Goal: Task Accomplishment & Management: Manage account settings

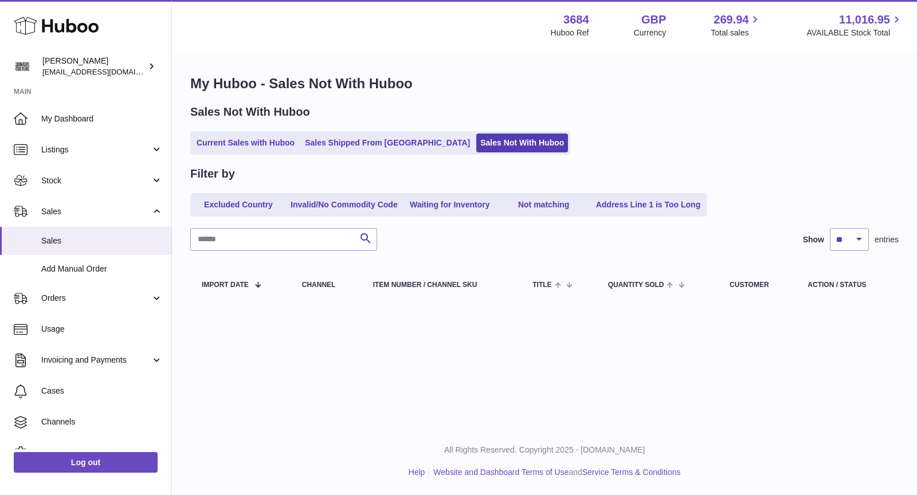
click at [254, 155] on div "My Huboo - Sales Not With Huboo Sales Not With Huboo Current Sales with Huboo S…" at bounding box center [544, 190] width 745 height 277
click at [250, 139] on link "Current Sales with Huboo" at bounding box center [245, 142] width 106 height 19
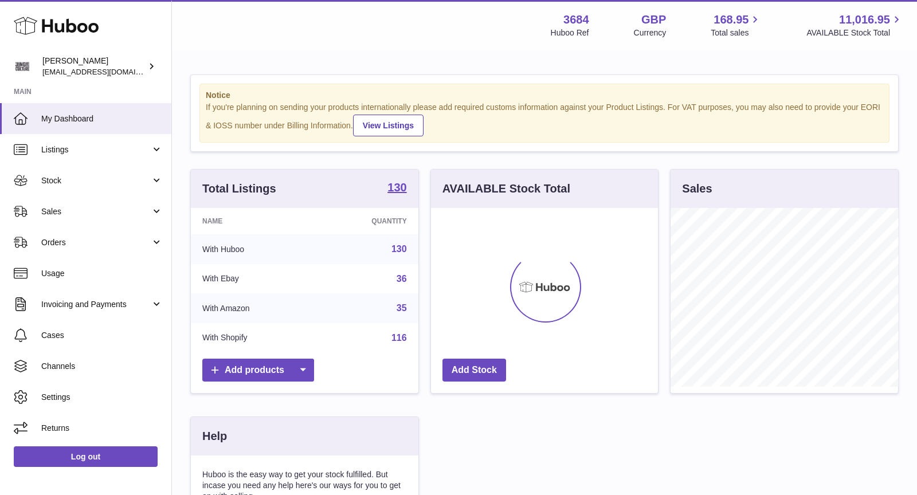
scroll to position [178, 227]
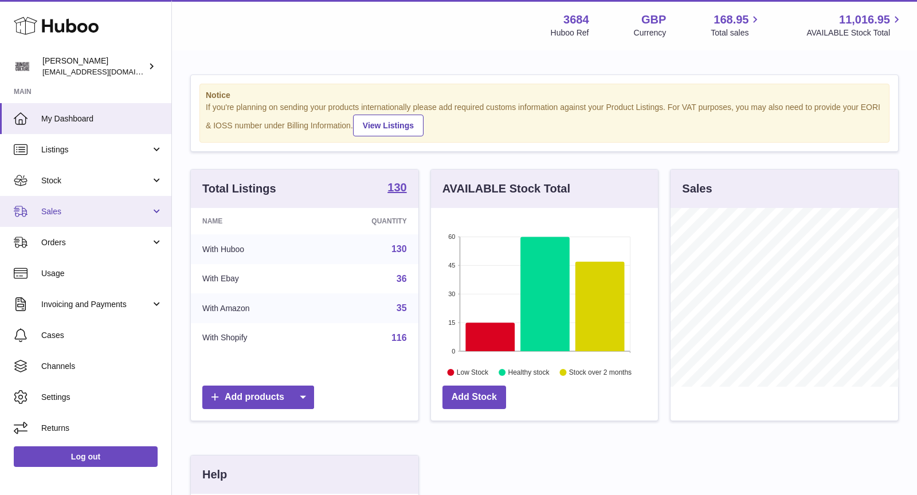
click at [101, 213] on span "Sales" at bounding box center [95, 211] width 109 height 11
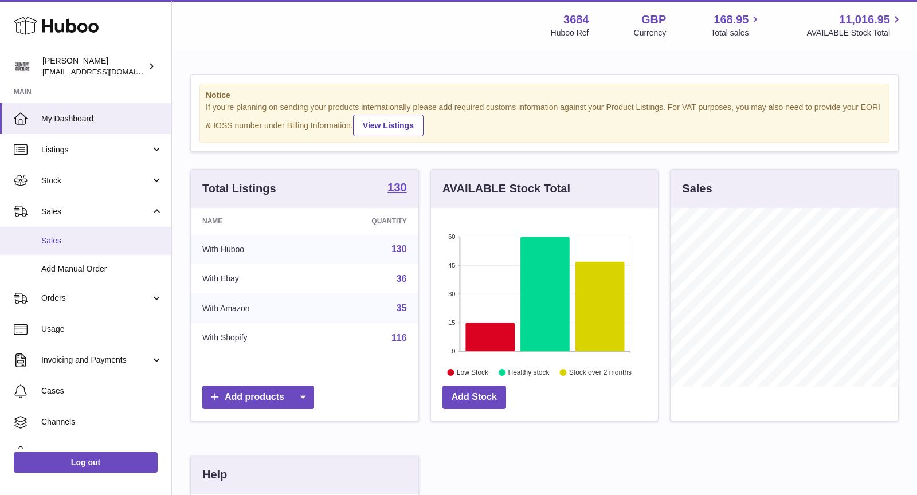
click at [99, 237] on span "Sales" at bounding box center [101, 240] width 121 height 11
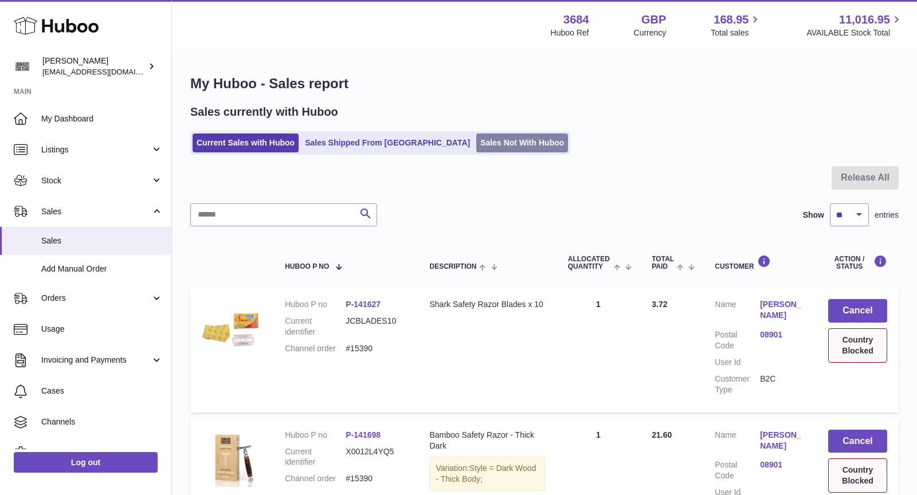
click at [476, 145] on link "Sales Not With Huboo" at bounding box center [522, 142] width 92 height 19
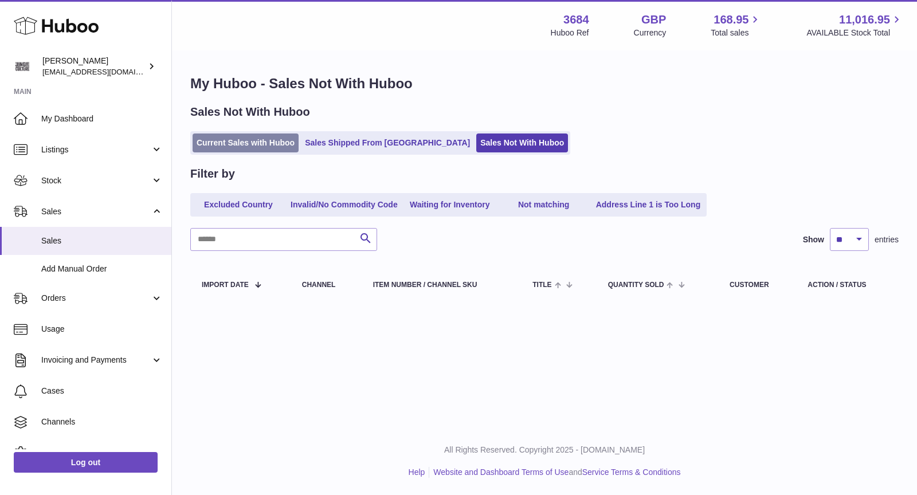
click at [272, 147] on link "Current Sales with Huboo" at bounding box center [245, 142] width 106 height 19
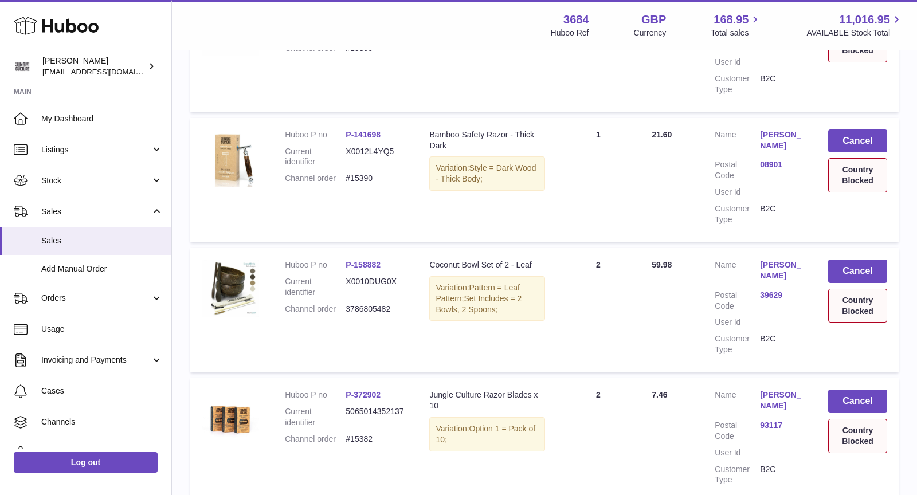
scroll to position [358, 0]
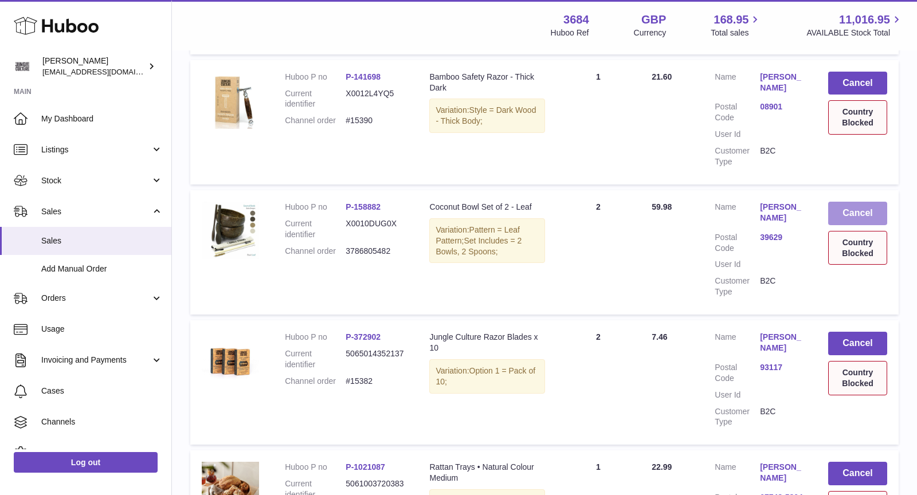
click at [866, 216] on button "Cancel" at bounding box center [857, 213] width 59 height 23
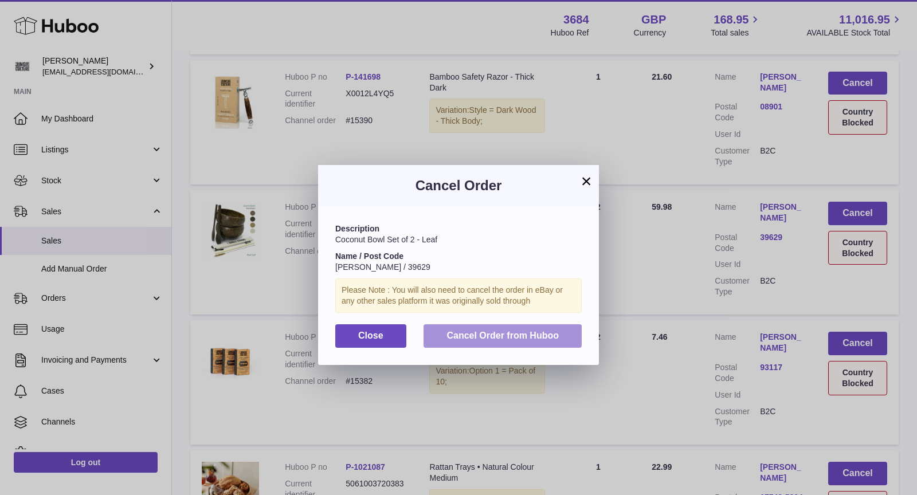
click at [547, 336] on span "Cancel Order from Huboo" at bounding box center [502, 336] width 112 height 10
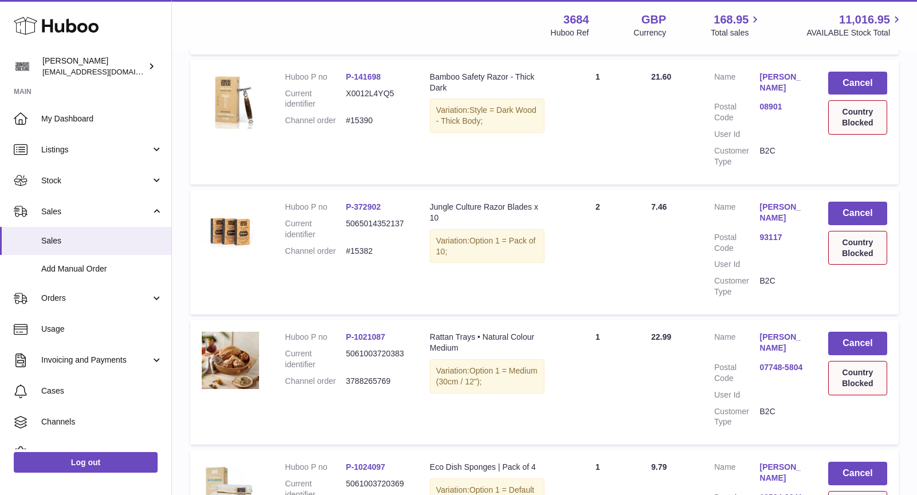
scroll to position [400, 0]
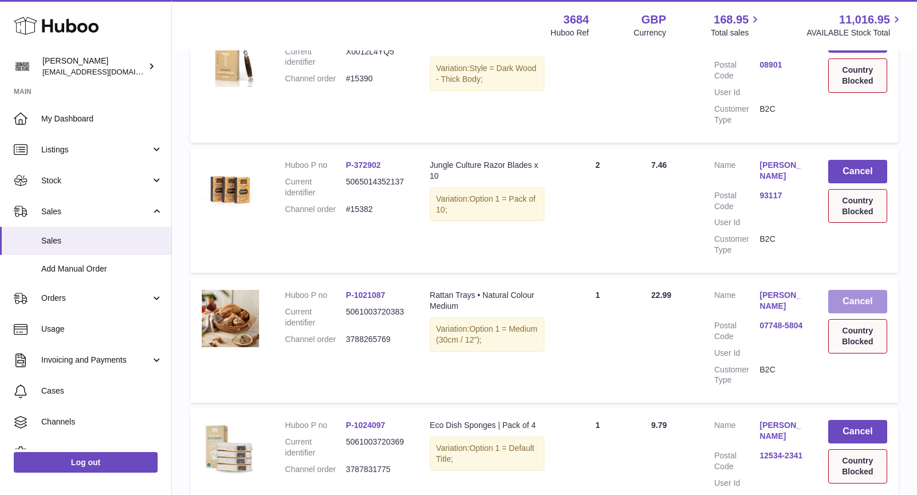
click at [846, 304] on button "Cancel" at bounding box center [857, 301] width 59 height 23
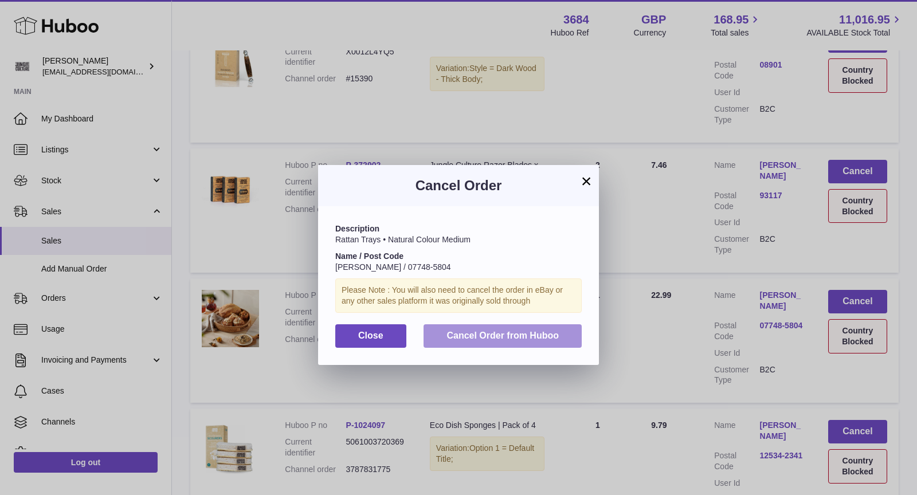
click at [513, 341] on button "Cancel Order from Huboo" at bounding box center [502, 335] width 158 height 23
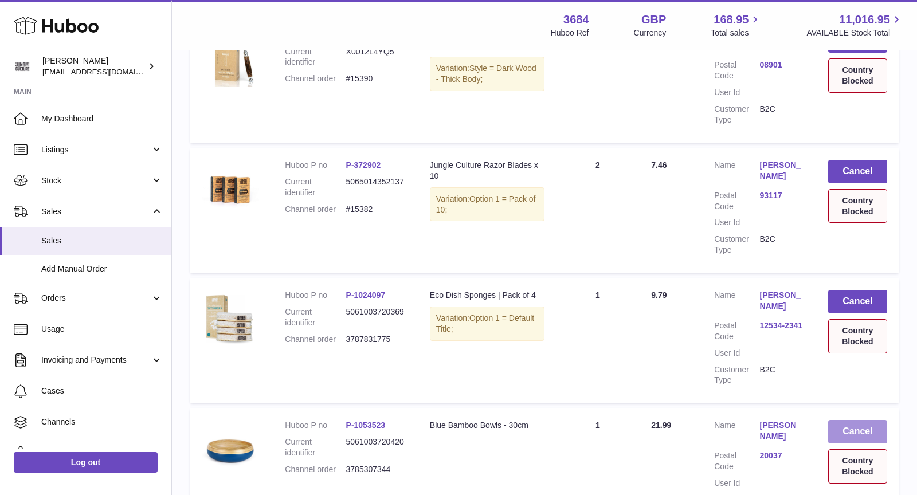
click at [853, 435] on button "Cancel" at bounding box center [857, 431] width 59 height 23
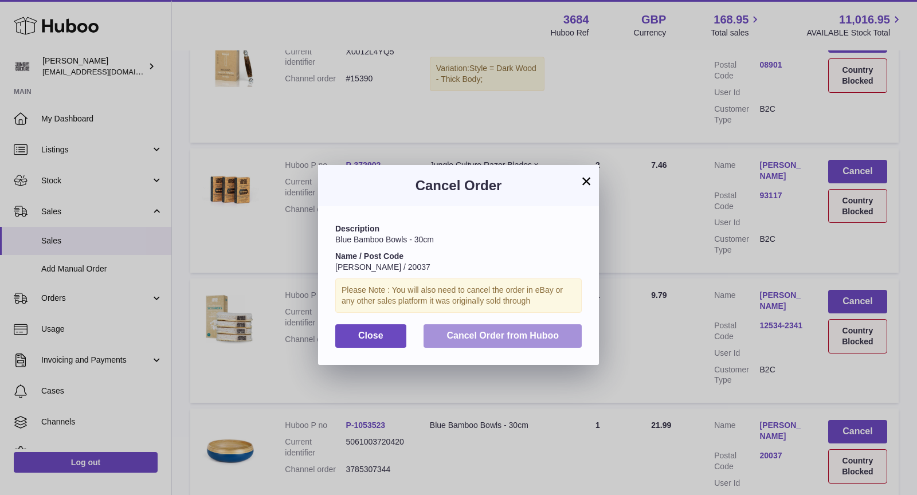
click at [549, 336] on span "Cancel Order from Huboo" at bounding box center [502, 336] width 112 height 10
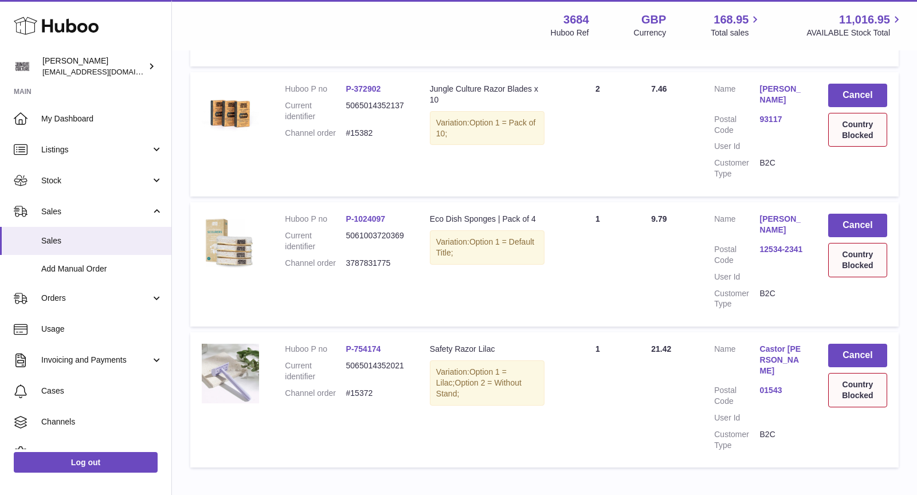
scroll to position [487, 0]
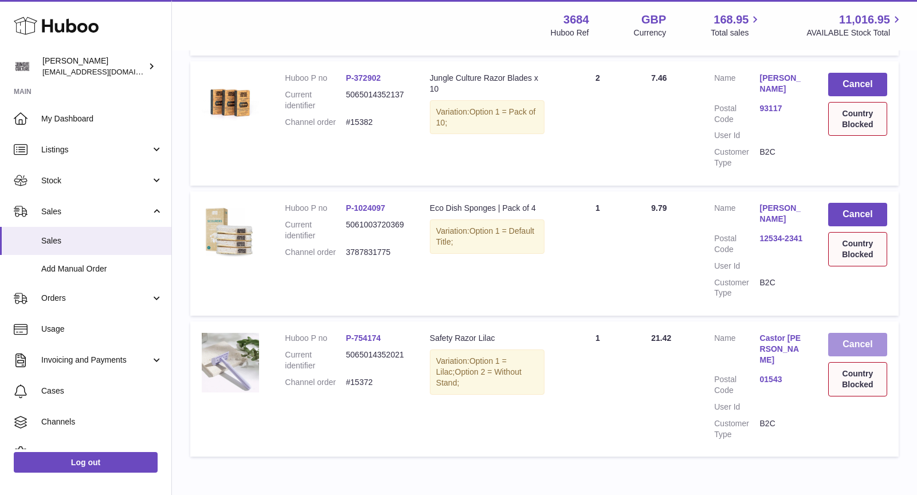
click at [863, 339] on button "Cancel" at bounding box center [857, 344] width 59 height 23
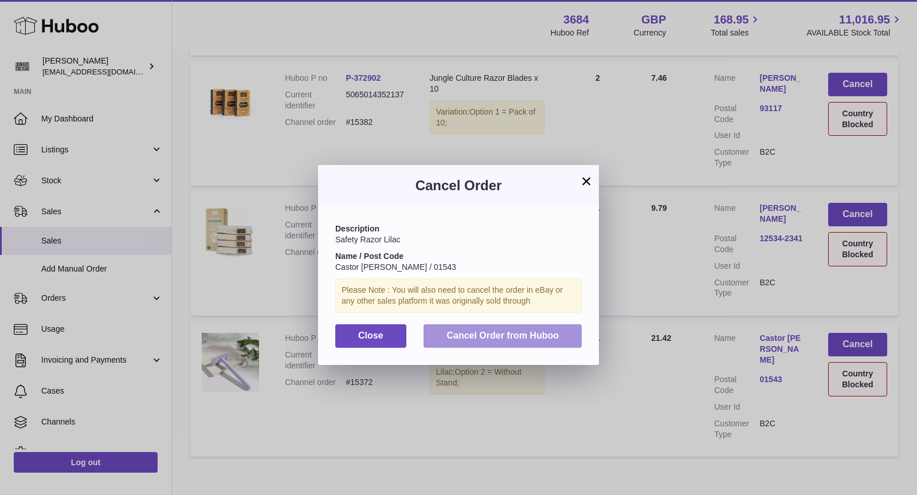
click at [487, 333] on span "Cancel Order from Huboo" at bounding box center [502, 336] width 112 height 10
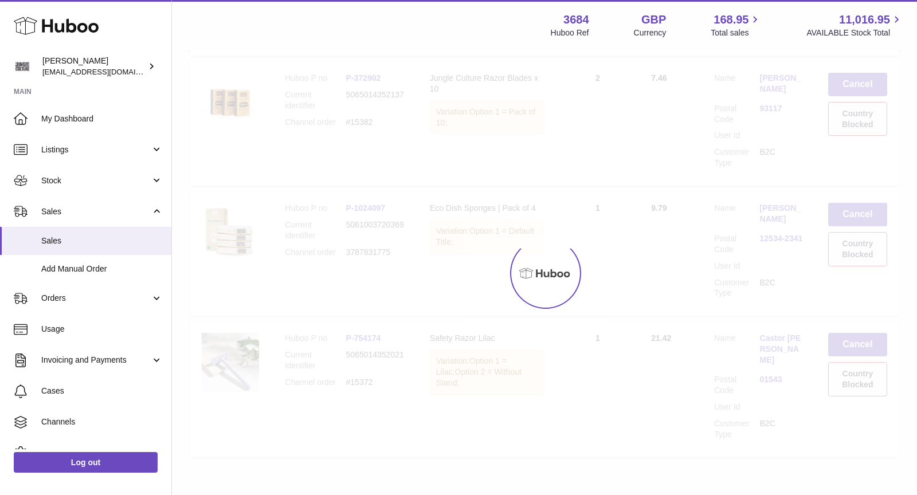
scroll to position [404, 0]
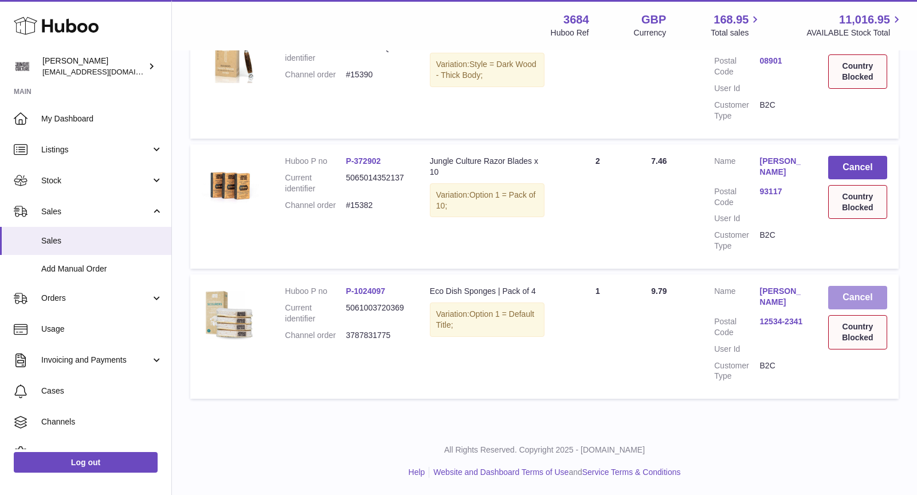
click at [848, 306] on button "Cancel" at bounding box center [857, 297] width 59 height 23
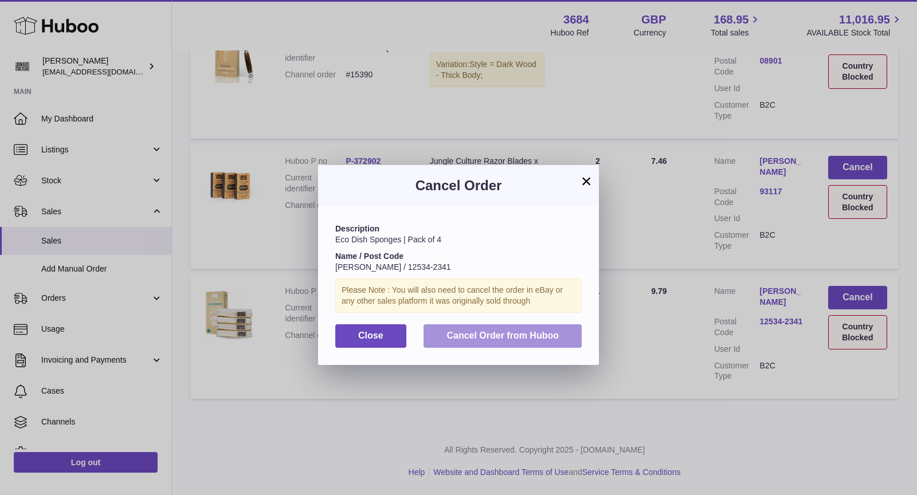
click at [552, 332] on span "Cancel Order from Huboo" at bounding box center [502, 336] width 112 height 10
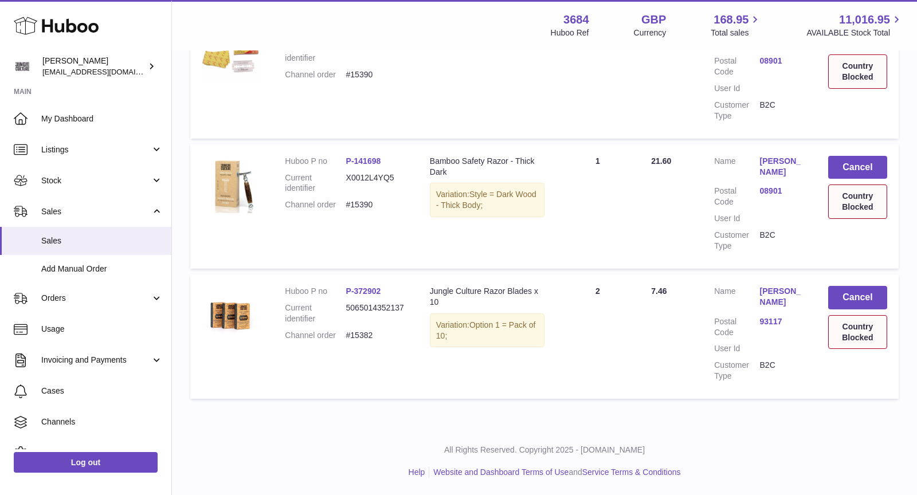
scroll to position [273, 0]
click at [847, 296] on button "Cancel" at bounding box center [857, 297] width 59 height 23
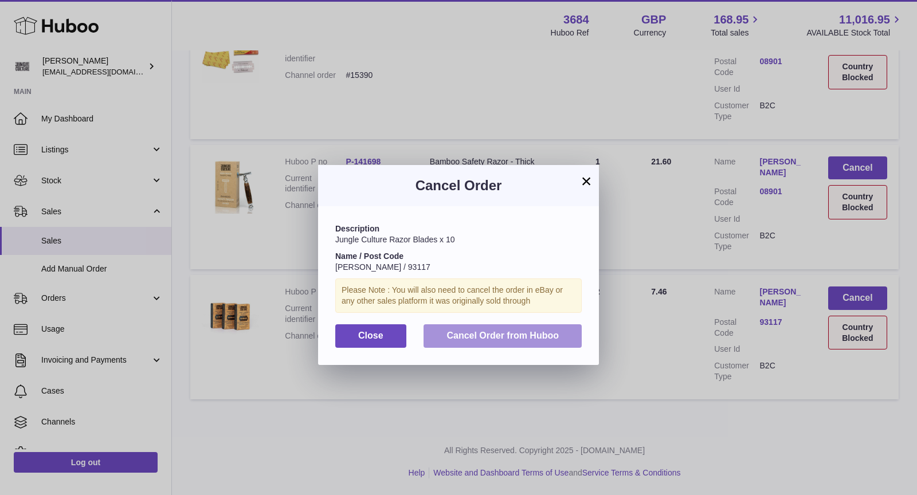
click at [543, 338] on span "Cancel Order from Huboo" at bounding box center [502, 336] width 112 height 10
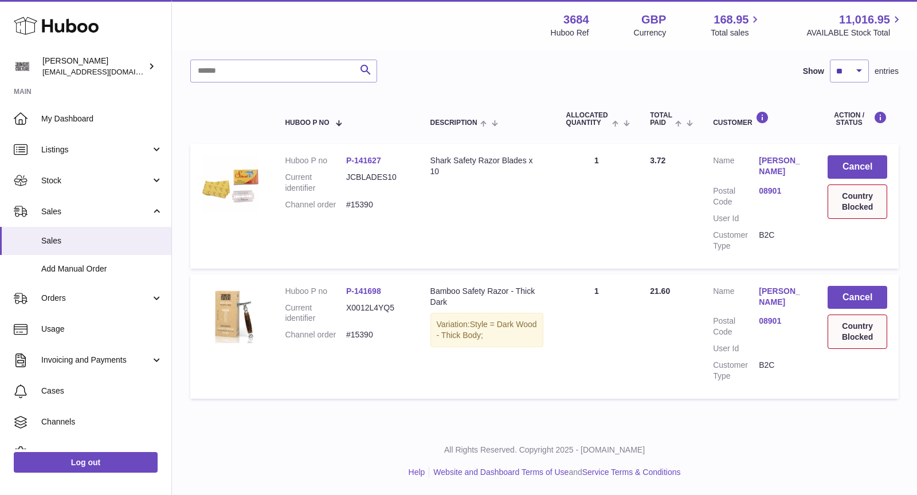
scroll to position [143, 0]
click at [859, 298] on button "Cancel" at bounding box center [857, 297] width 60 height 23
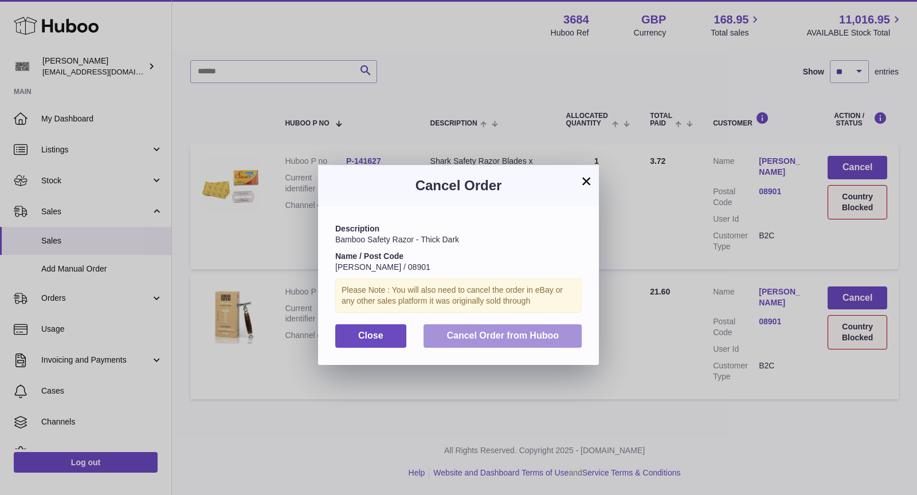
click at [532, 343] on button "Cancel Order from Huboo" at bounding box center [502, 335] width 158 height 23
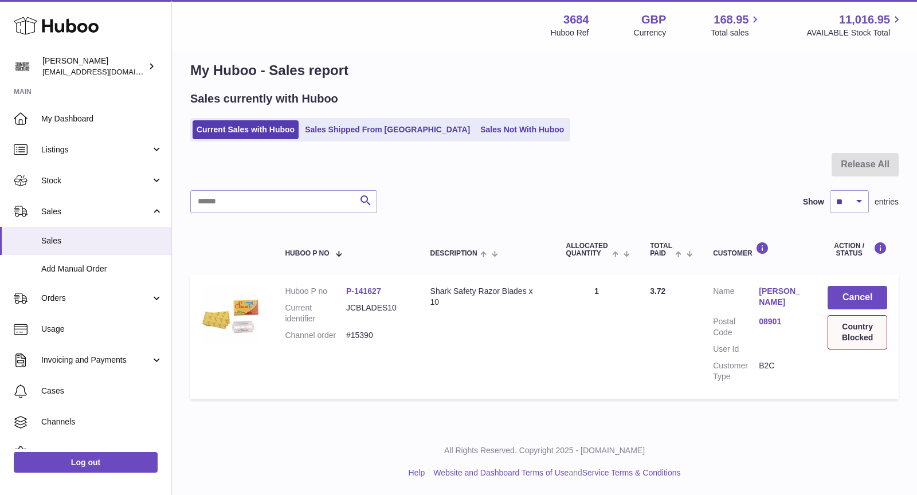
scroll to position [13, 0]
click at [852, 305] on button "Cancel" at bounding box center [857, 297] width 60 height 23
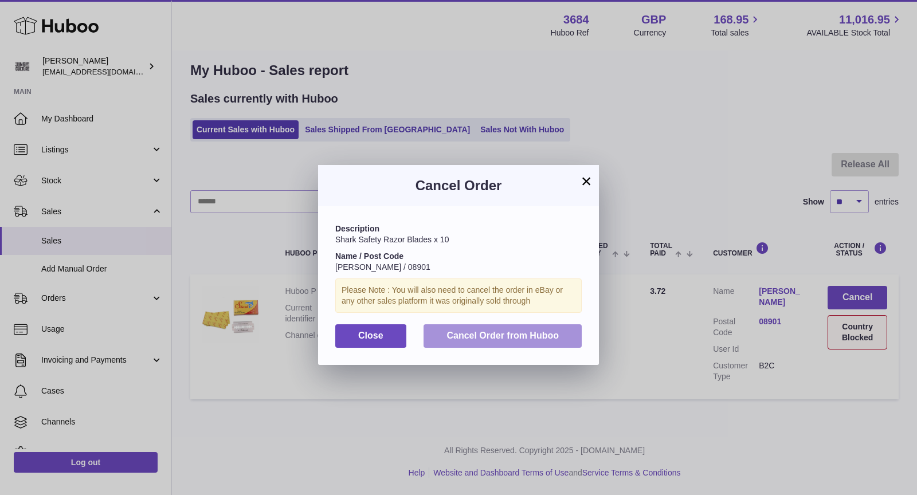
click at [548, 333] on span "Cancel Order from Huboo" at bounding box center [502, 336] width 112 height 10
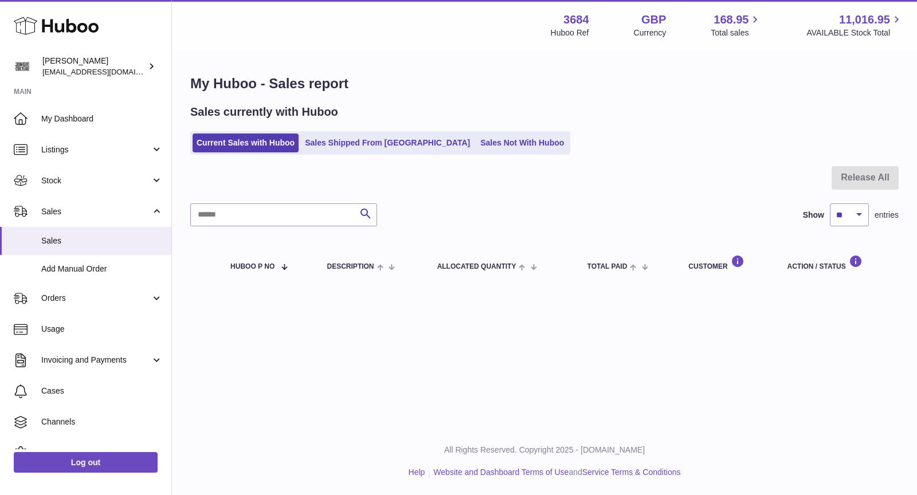
scroll to position [0, 0]
